Goal: Check status: Check status

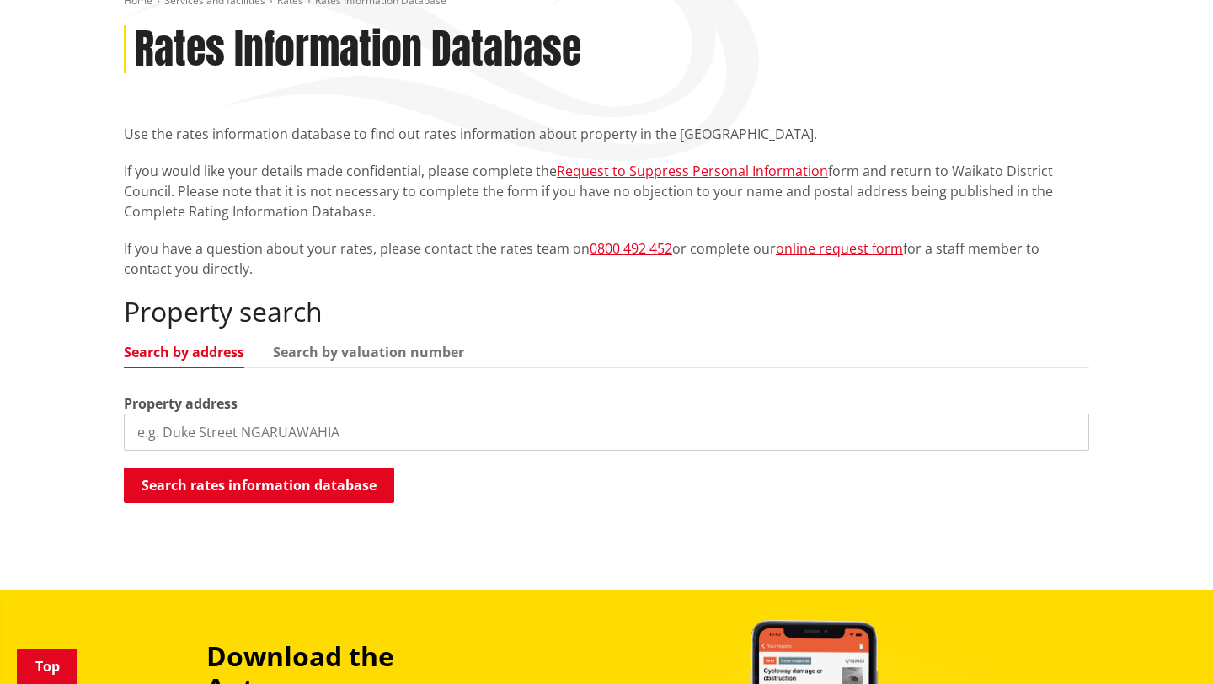
scroll to position [218, 0]
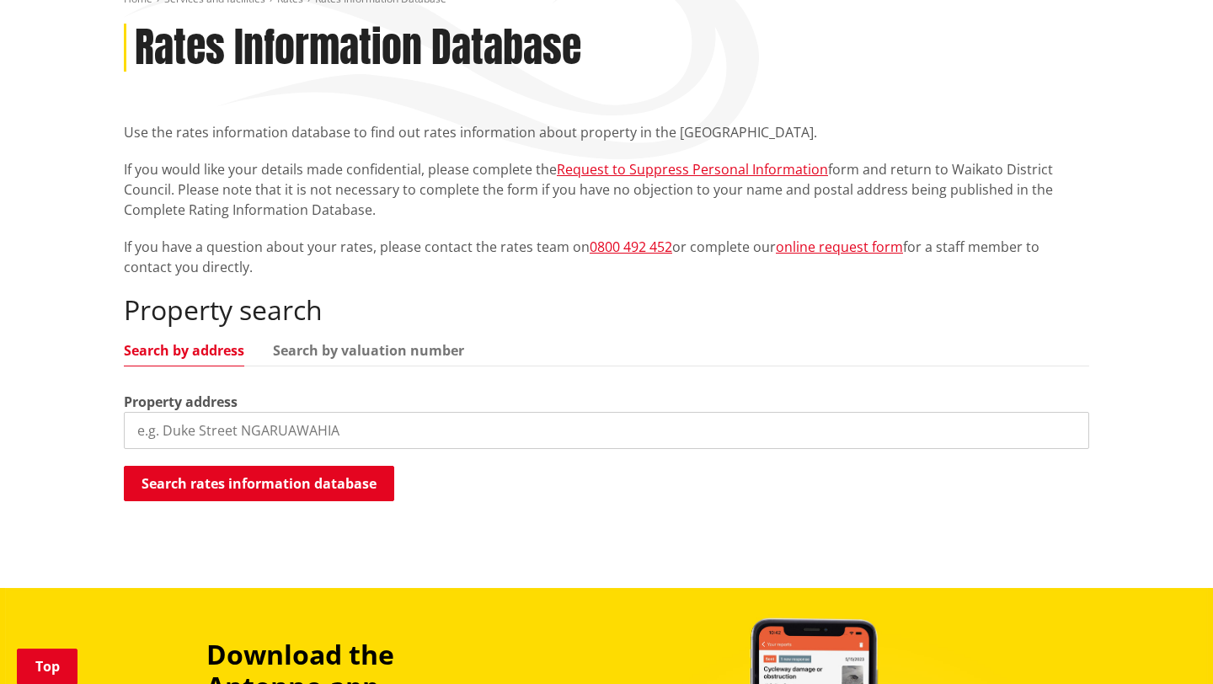
click at [317, 431] on input "search" at bounding box center [607, 430] width 966 height 37
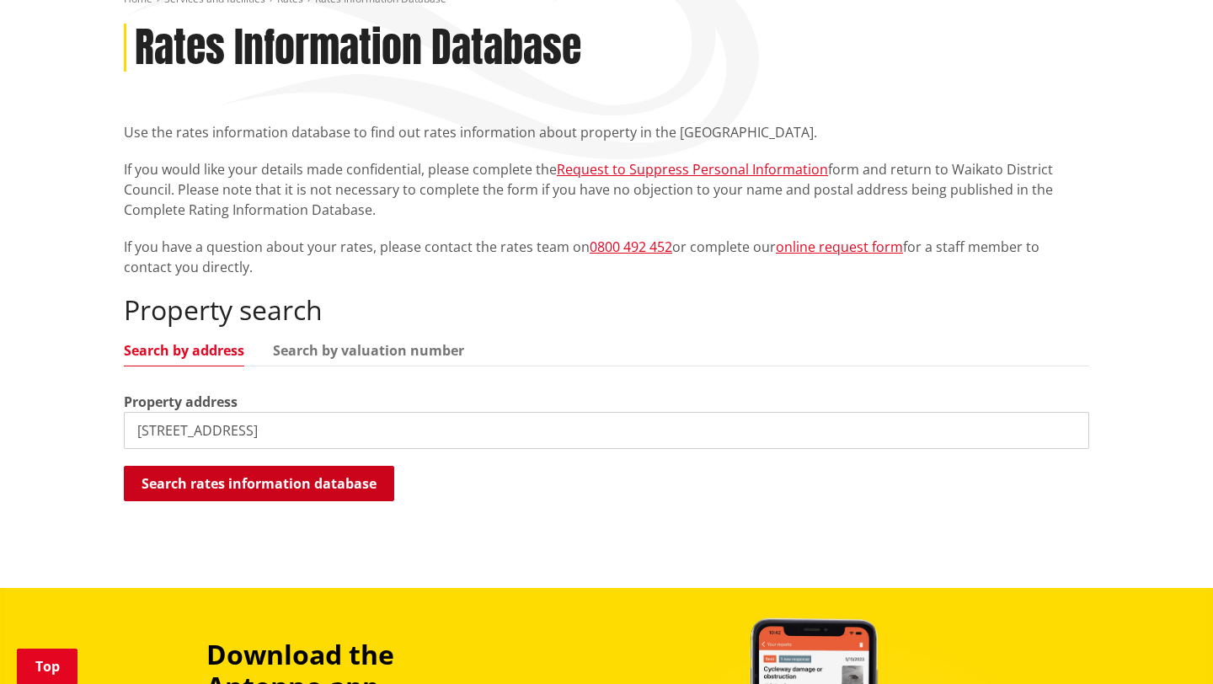
type input "18 rutland street"
click at [308, 484] on button "Search rates information database" at bounding box center [259, 483] width 271 height 35
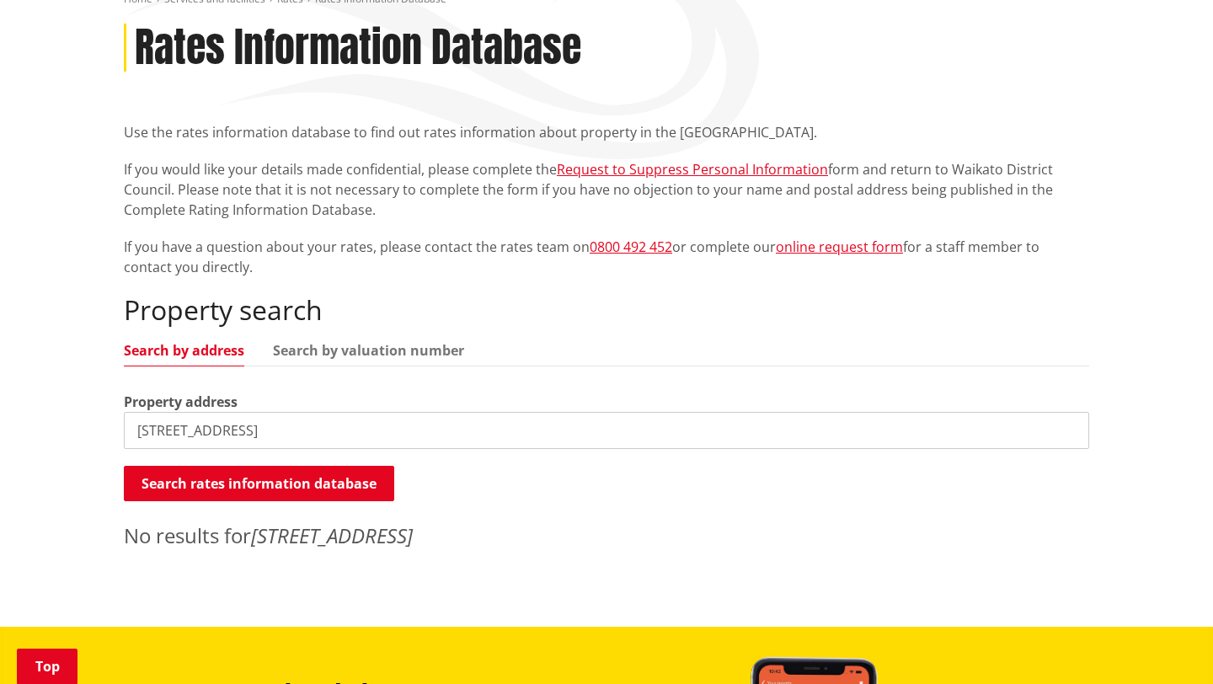
click at [308, 417] on input "18 rutland street" at bounding box center [607, 430] width 966 height 37
drag, startPoint x: 276, startPoint y: 418, endPoint x: 187, endPoint y: 419, distance: 88.5
click at [187, 419] on input "18 rutland street" at bounding box center [607, 430] width 966 height 37
drag, startPoint x: 275, startPoint y: 423, endPoint x: 183, endPoint y: 421, distance: 91.9
click at [183, 421] on input "18 rutland street" at bounding box center [607, 430] width 966 height 37
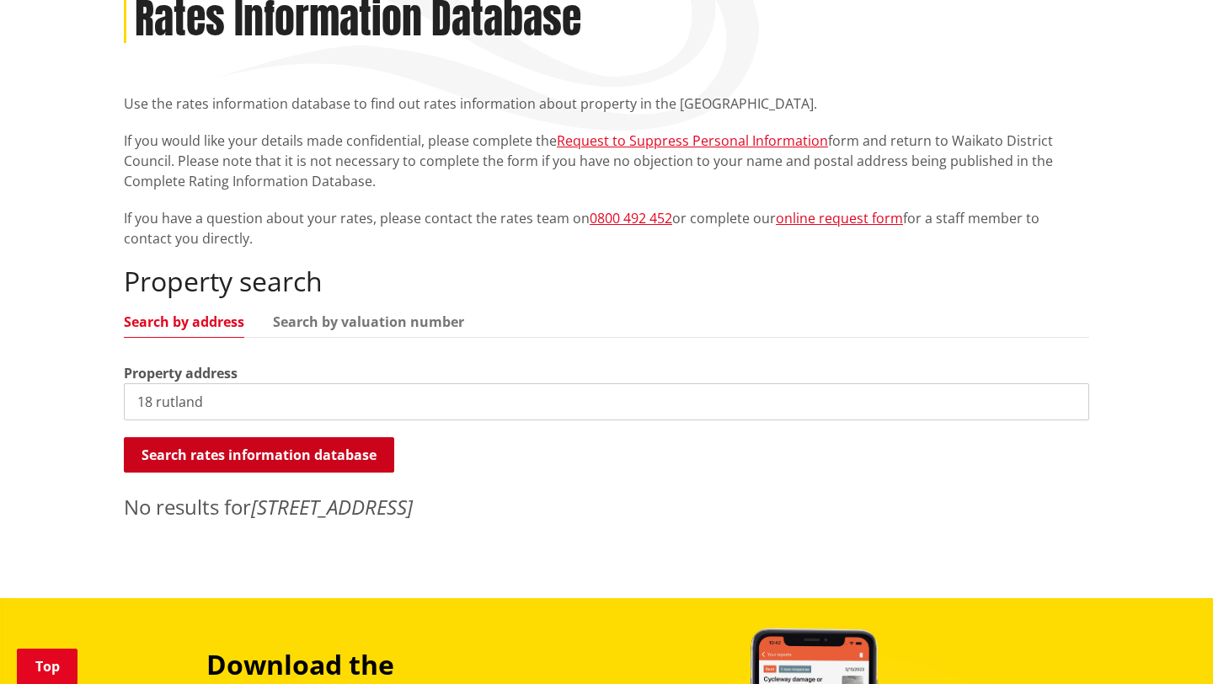
scroll to position [260, 0]
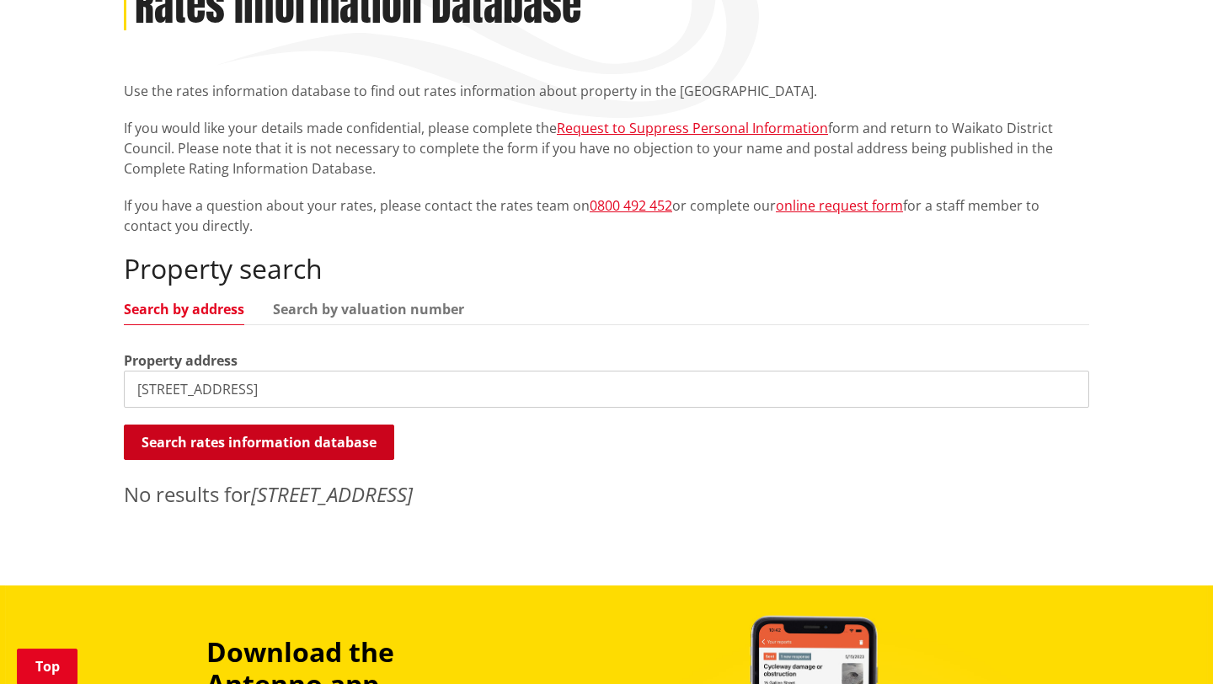
type input "18 rutland street"
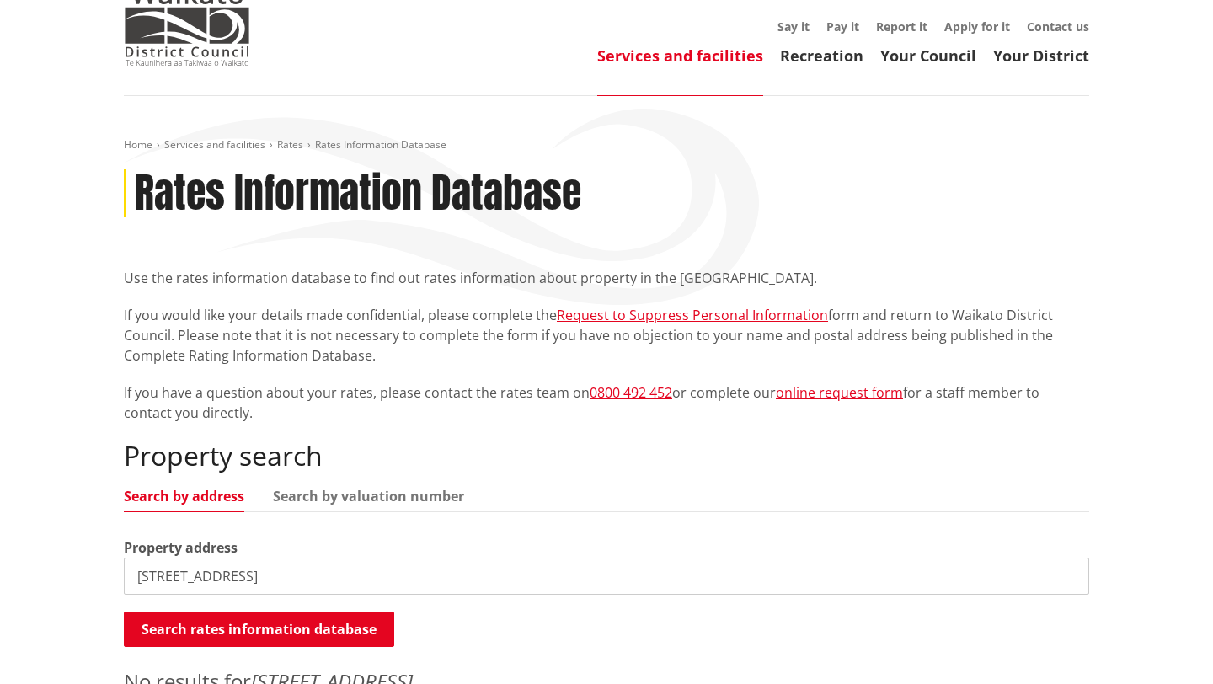
scroll to position [0, 0]
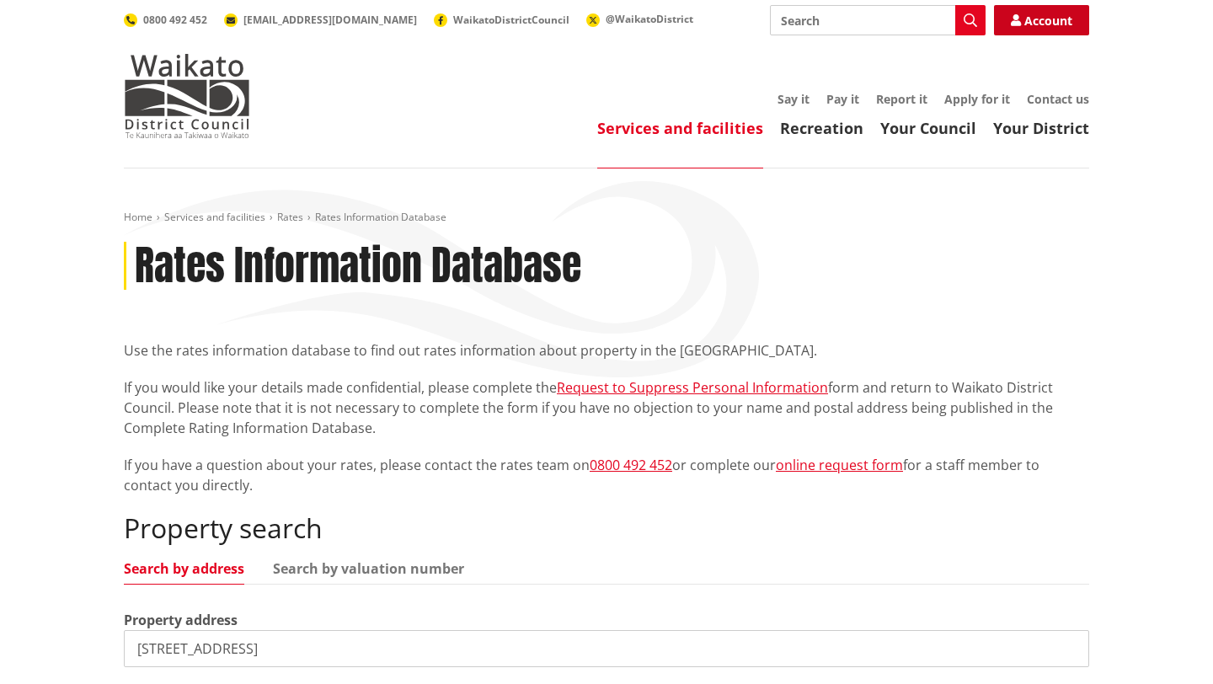
click at [1026, 33] on link "Account" at bounding box center [1041, 20] width 95 height 30
